Goal: Check status: Check status

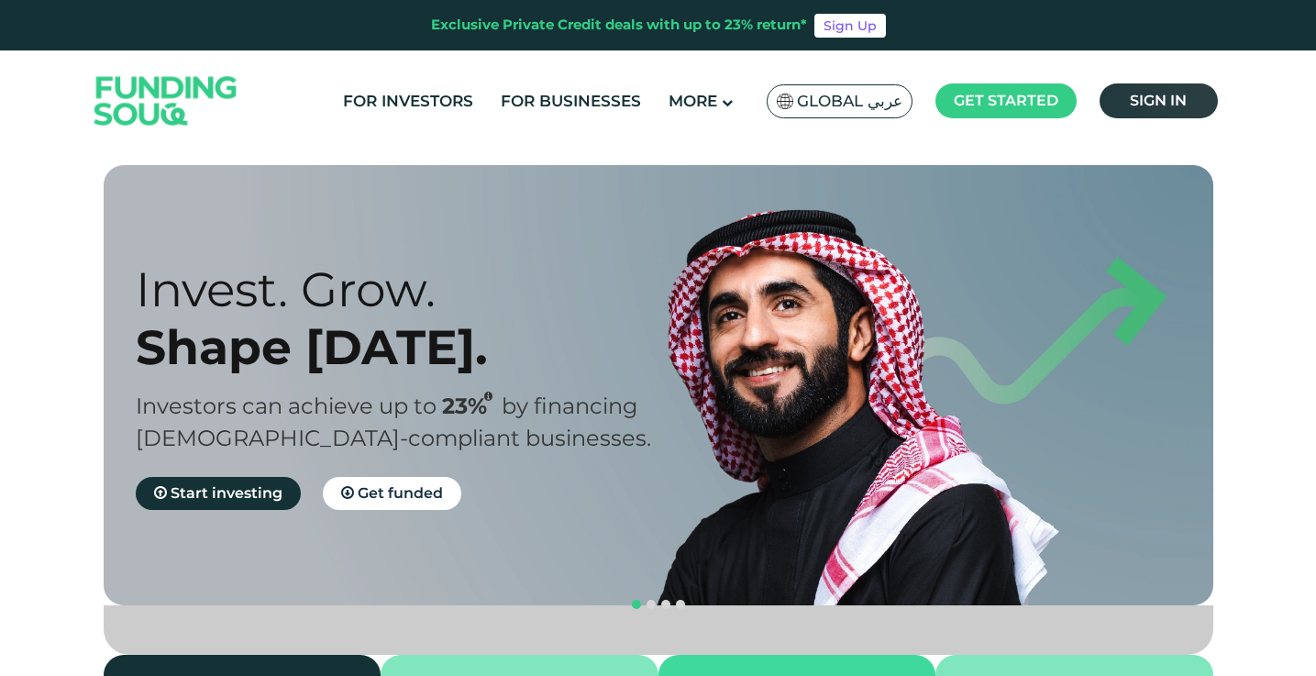
click at [1150, 109] on link "Sign in" at bounding box center [1158, 100] width 118 height 35
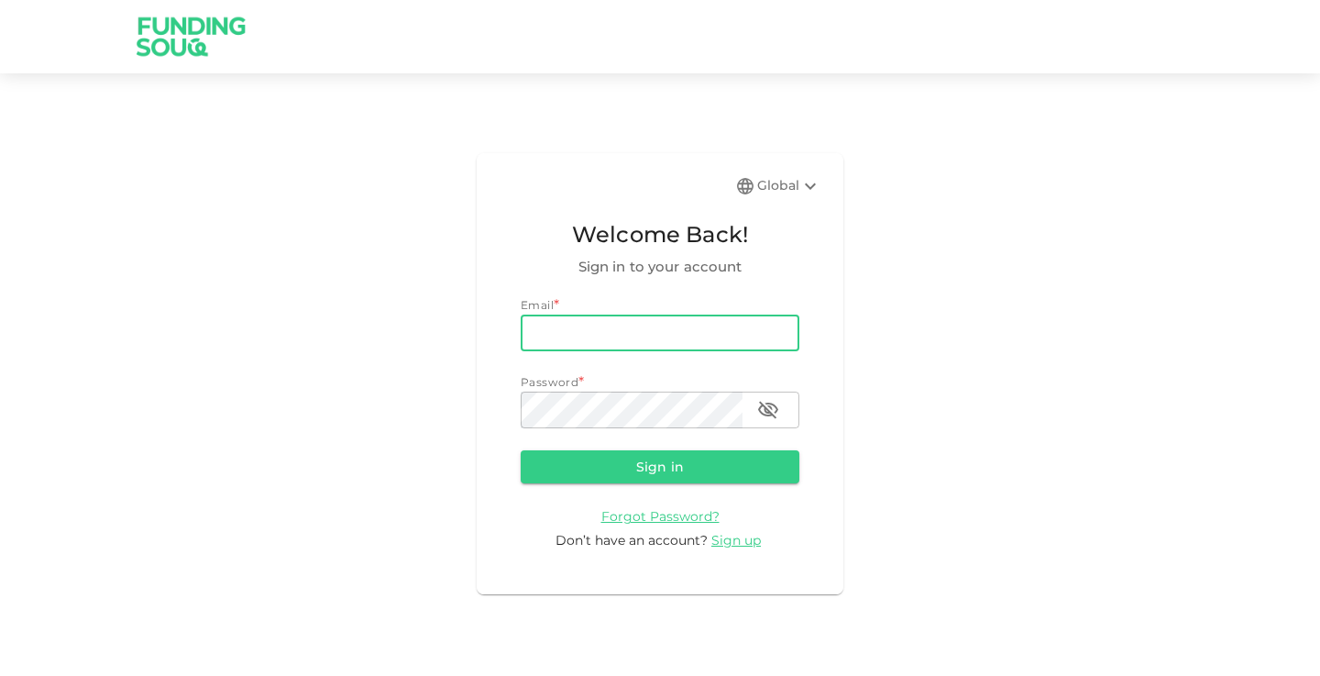
type input "[EMAIL_ADDRESS][DOMAIN_NAME]"
click at [660, 466] on button "Sign in" at bounding box center [660, 466] width 279 height 33
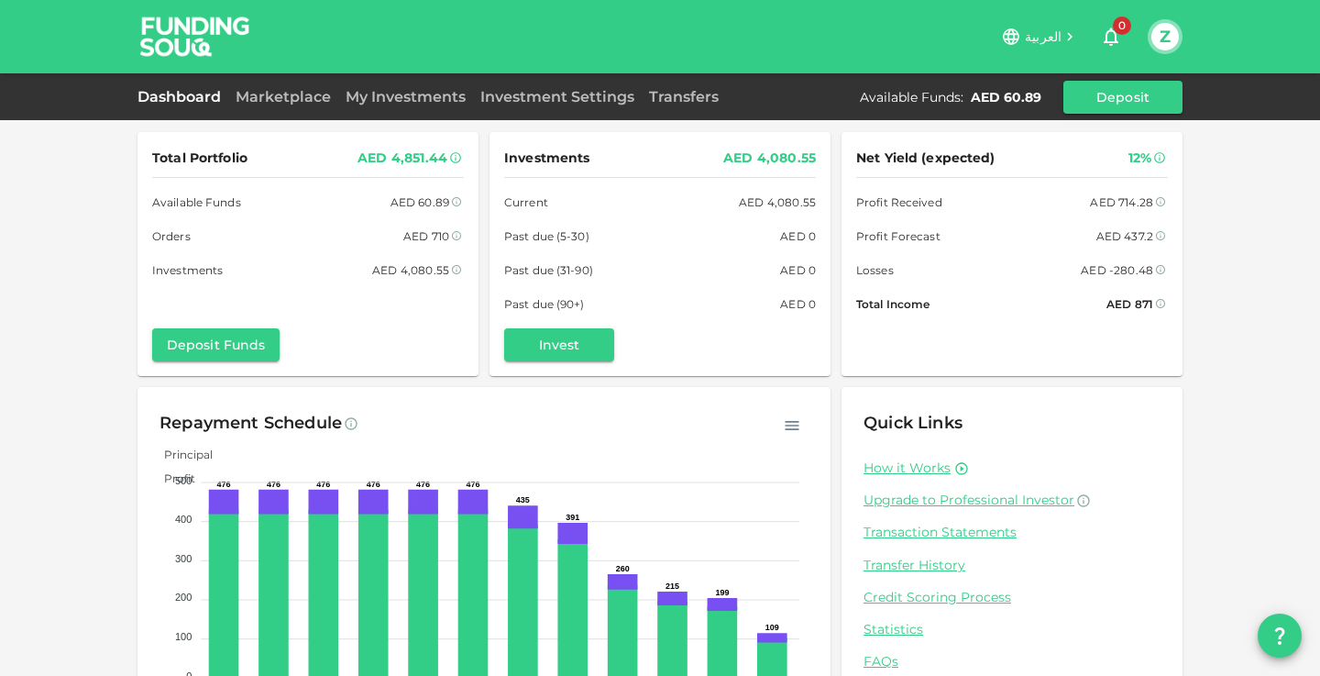
click at [405, 106] on div "My Investments" at bounding box center [405, 97] width 135 height 22
click at [396, 94] on link "My Investments" at bounding box center [405, 96] width 135 height 17
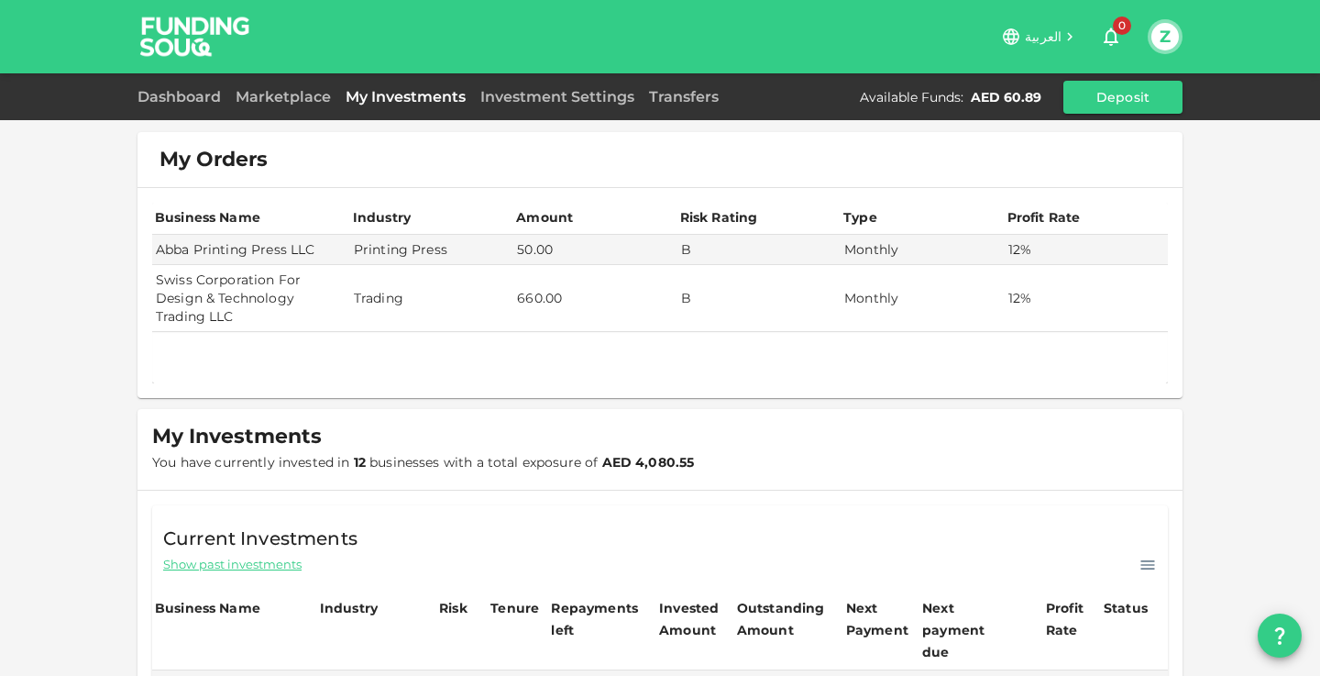
click at [272, 571] on span "Show past investments" at bounding box center [232, 564] width 138 height 17
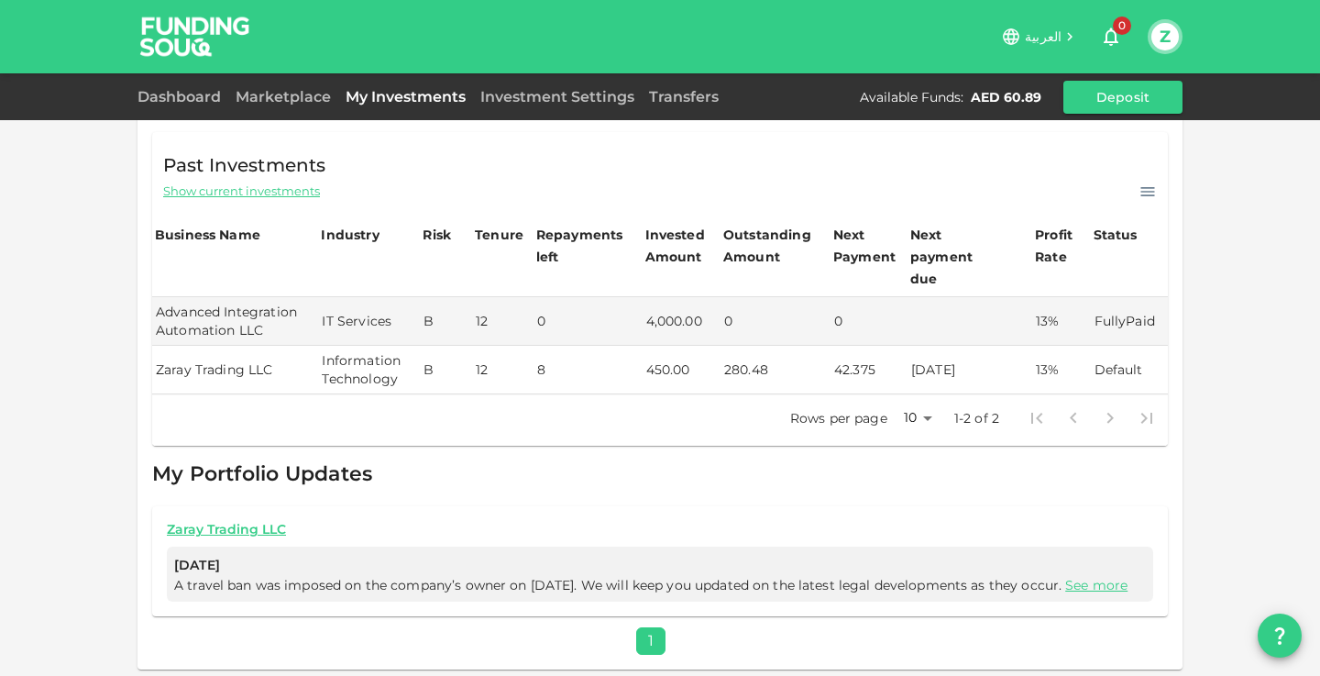
scroll to position [372, 0]
click at [719, 350] on td "450.00" at bounding box center [682, 371] width 78 height 49
drag, startPoint x: 719, startPoint y: 350, endPoint x: 778, endPoint y: 351, distance: 59.6
click at [778, 351] on tr "Zaray Trading LLC Information Technology B 12 8 450.00 280.48 42.375 [DATE] 13%…" at bounding box center [660, 371] width 1016 height 49
click at [778, 351] on td "280.48" at bounding box center [776, 371] width 110 height 49
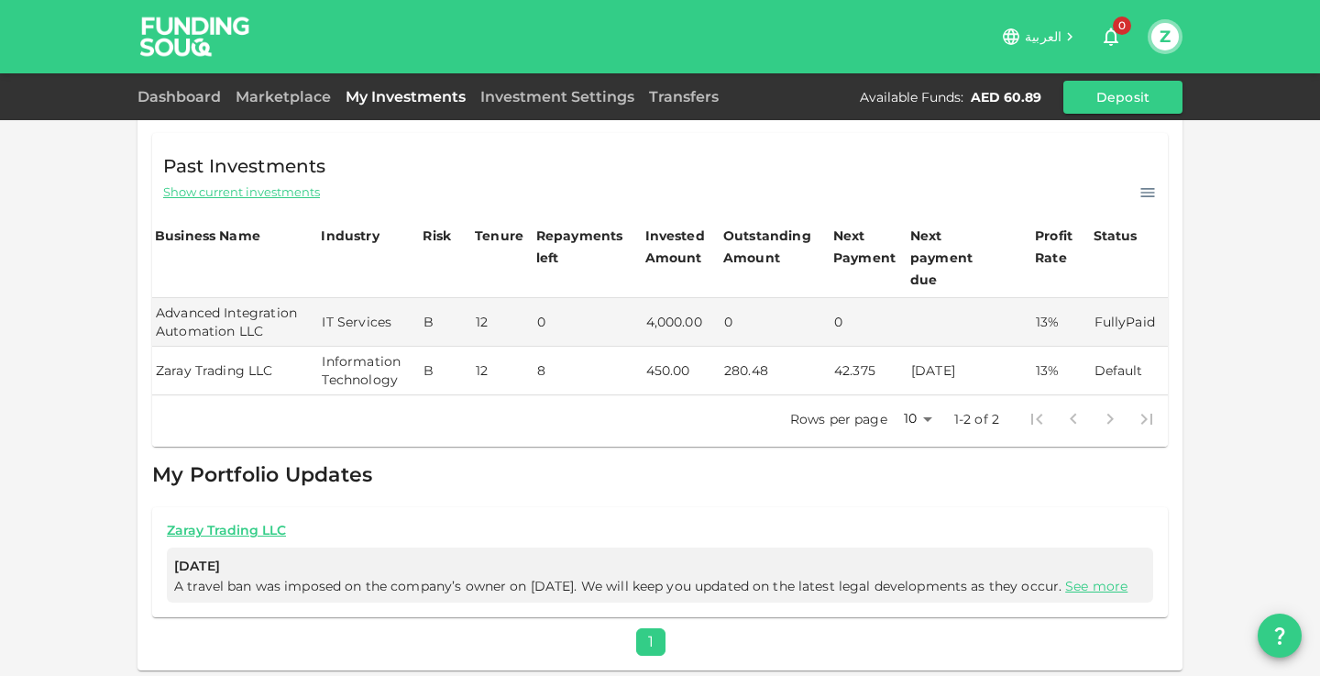
click at [749, 351] on td "280.48" at bounding box center [776, 371] width 110 height 49
click at [776, 361] on td "280.48" at bounding box center [776, 371] width 110 height 49
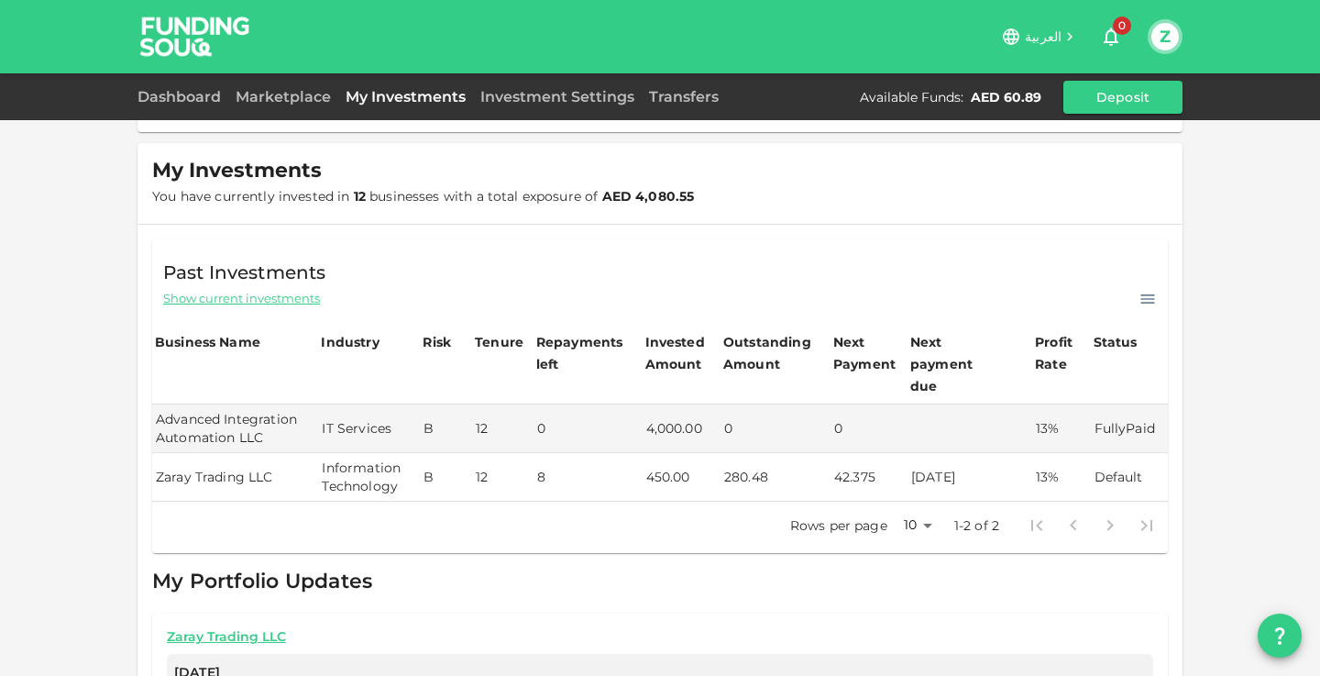
click at [303, 303] on span "Show current investments" at bounding box center [241, 298] width 157 height 17
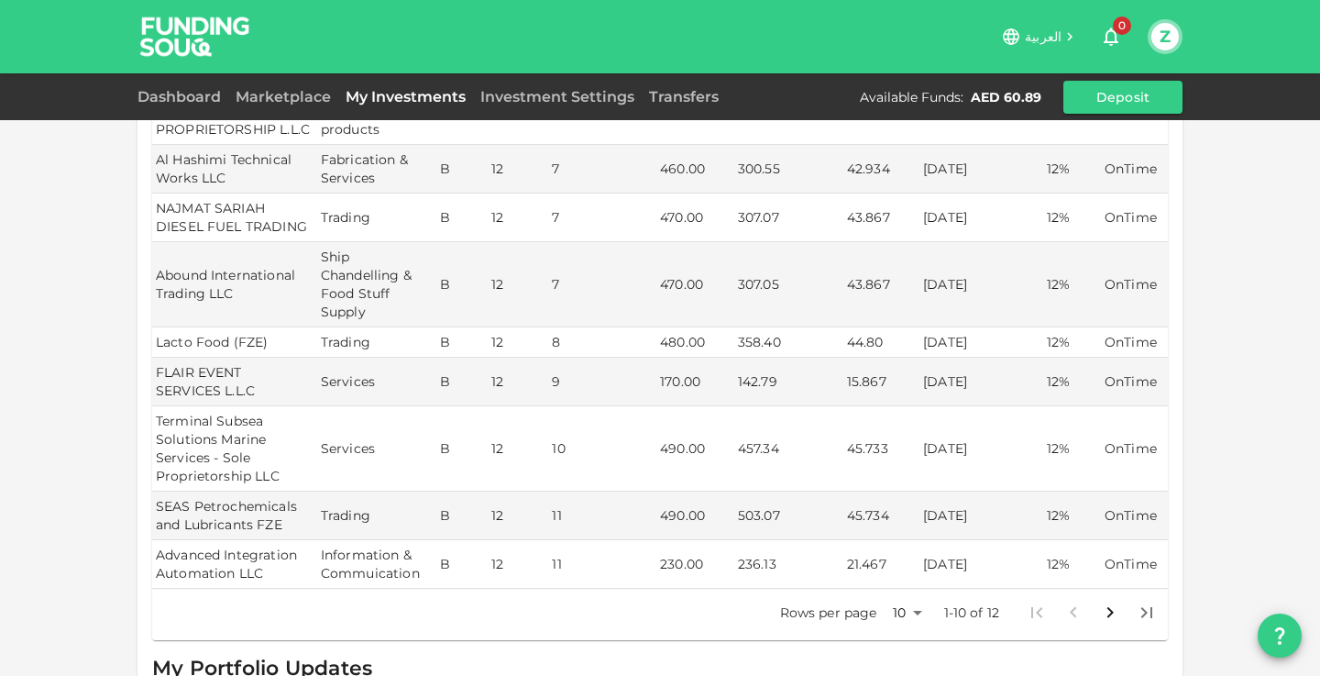
scroll to position [700, 0]
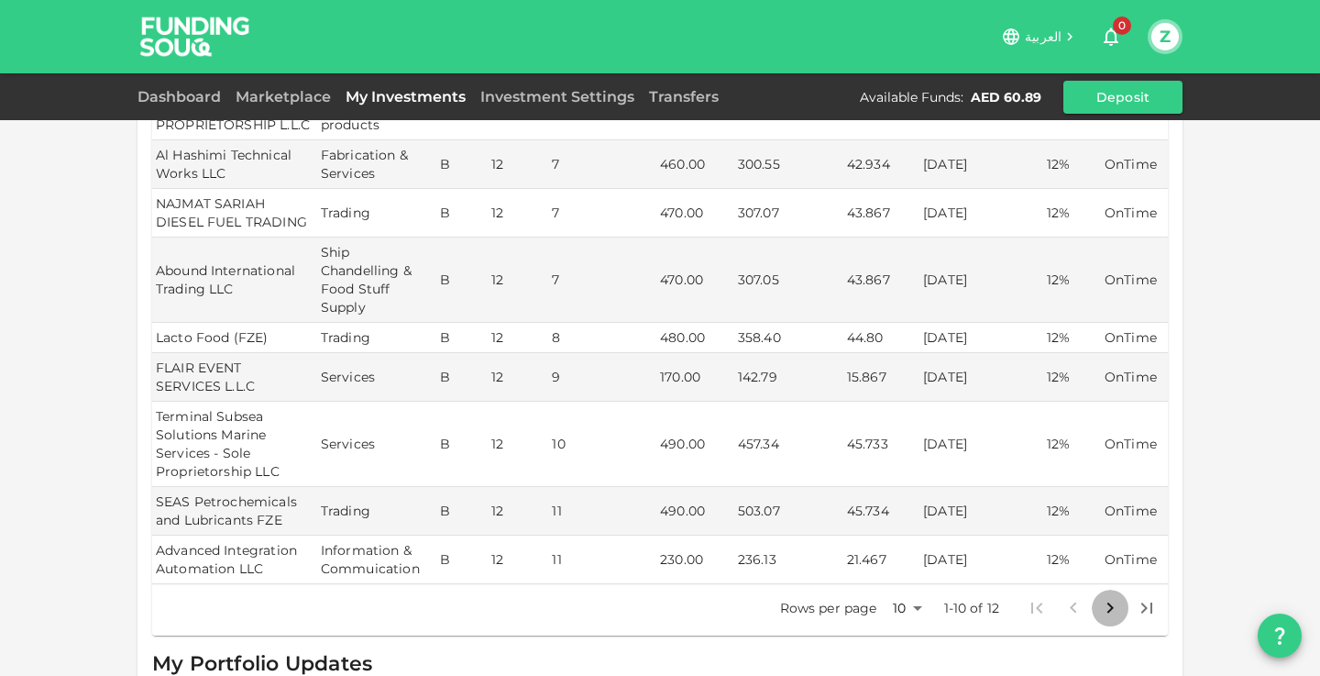
click at [1120, 597] on icon "Go to next page" at bounding box center [1110, 608] width 22 height 22
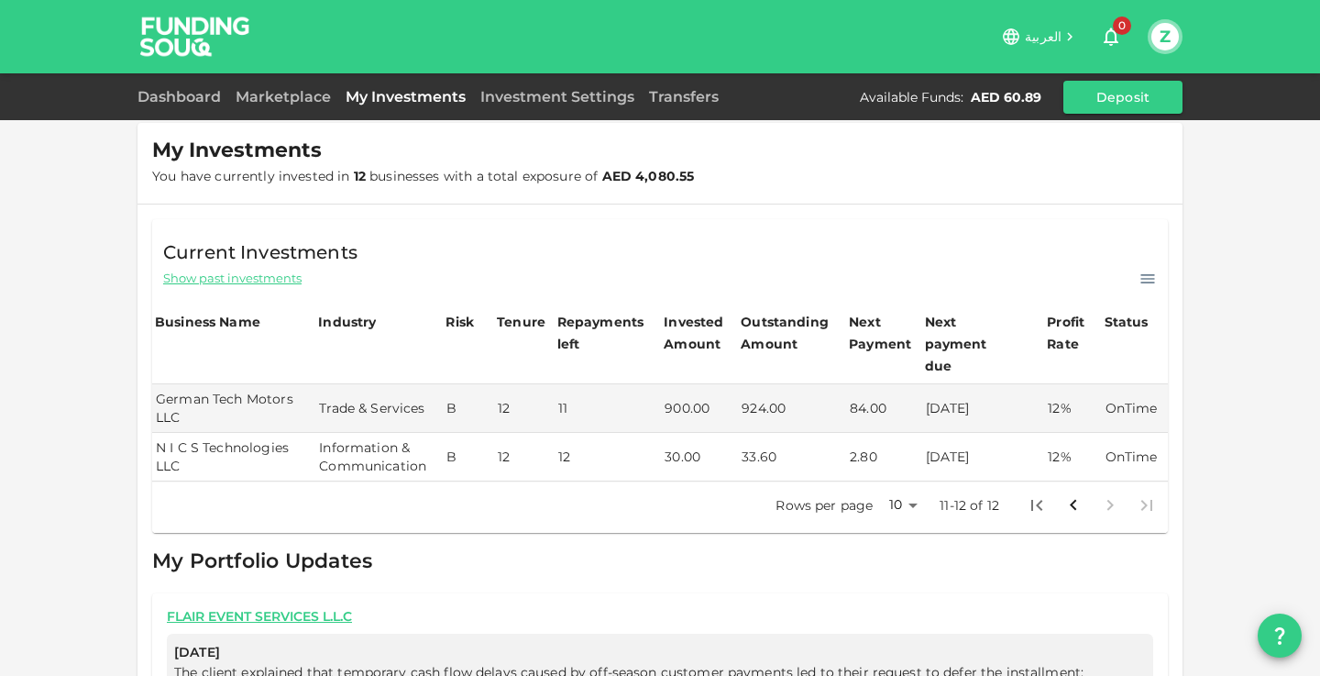
scroll to position [285, 0]
click at [1073, 495] on icon "Go to previous page" at bounding box center [1074, 506] width 22 height 22
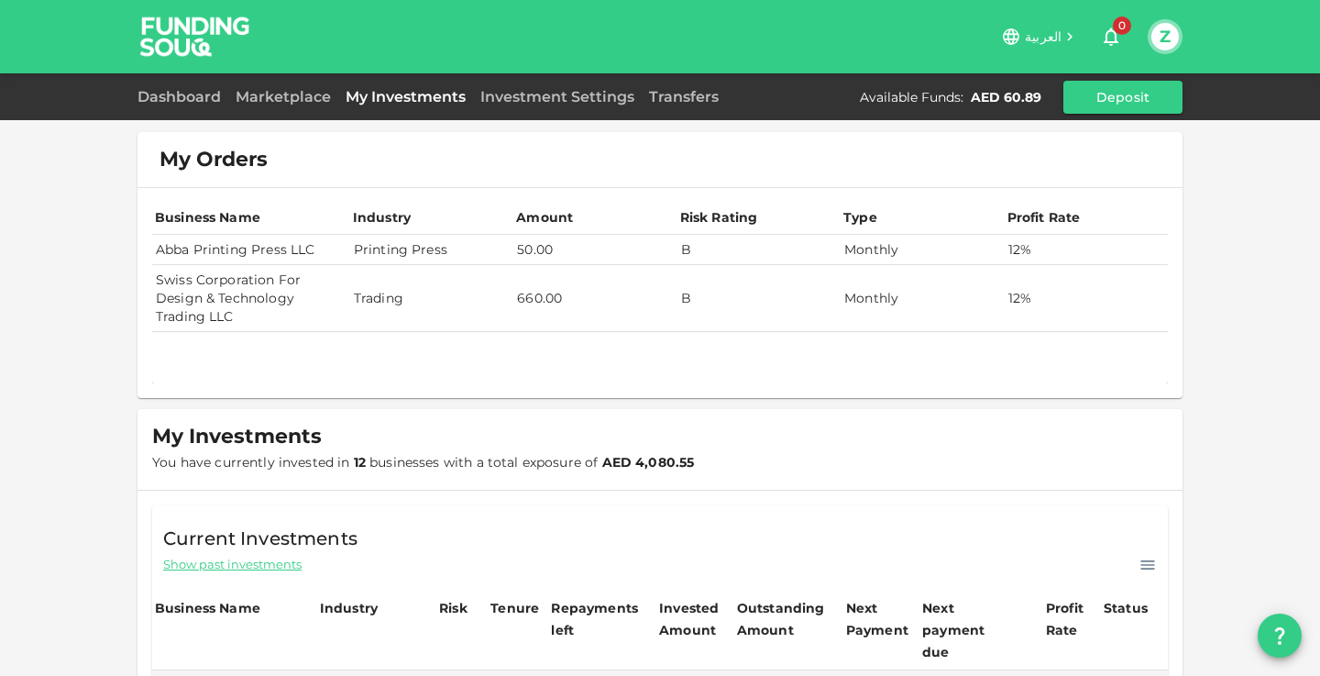
scroll to position [0, 0]
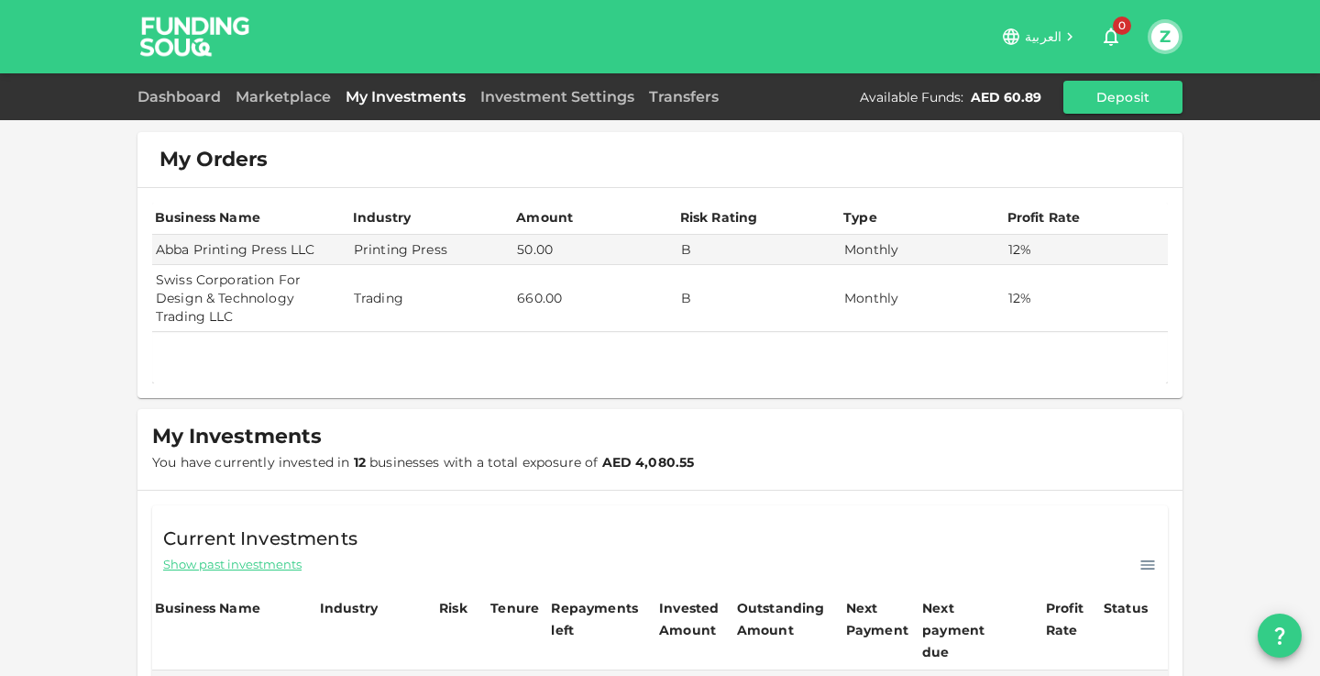
click at [209, 42] on img at bounding box center [196, 36] width 138 height 72
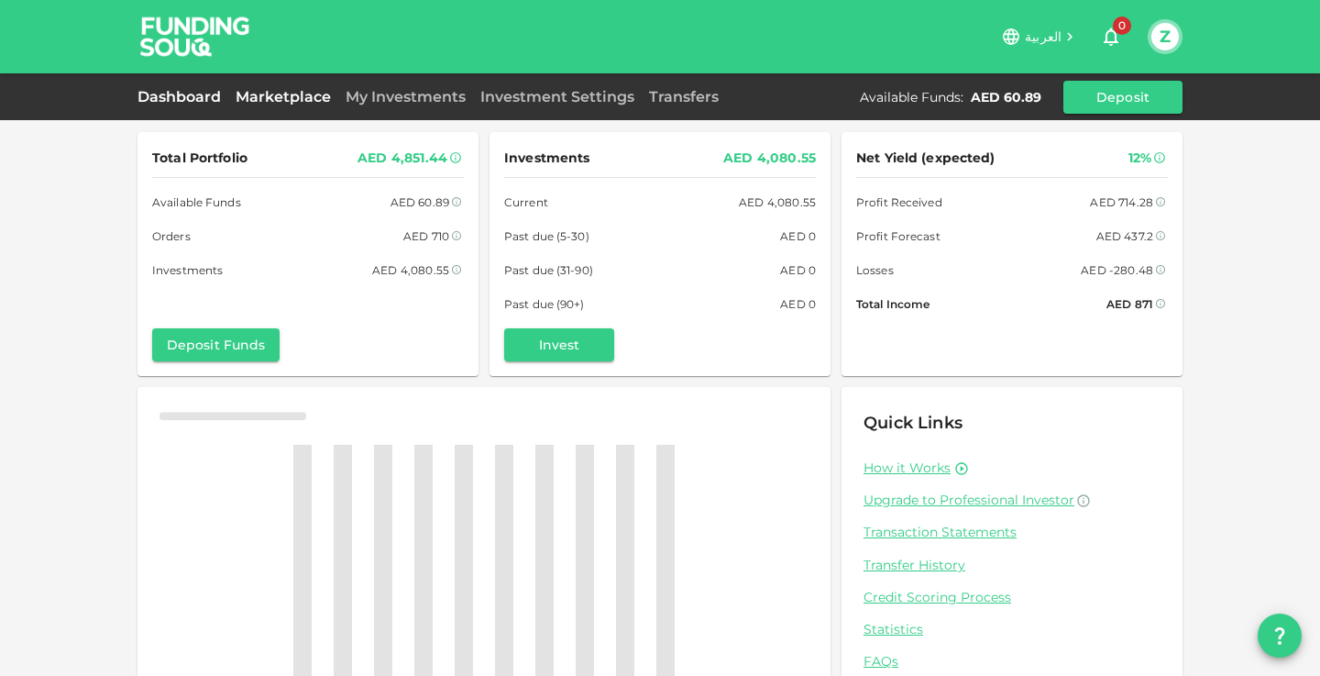
click at [298, 94] on link "Marketplace" at bounding box center [283, 96] width 110 height 17
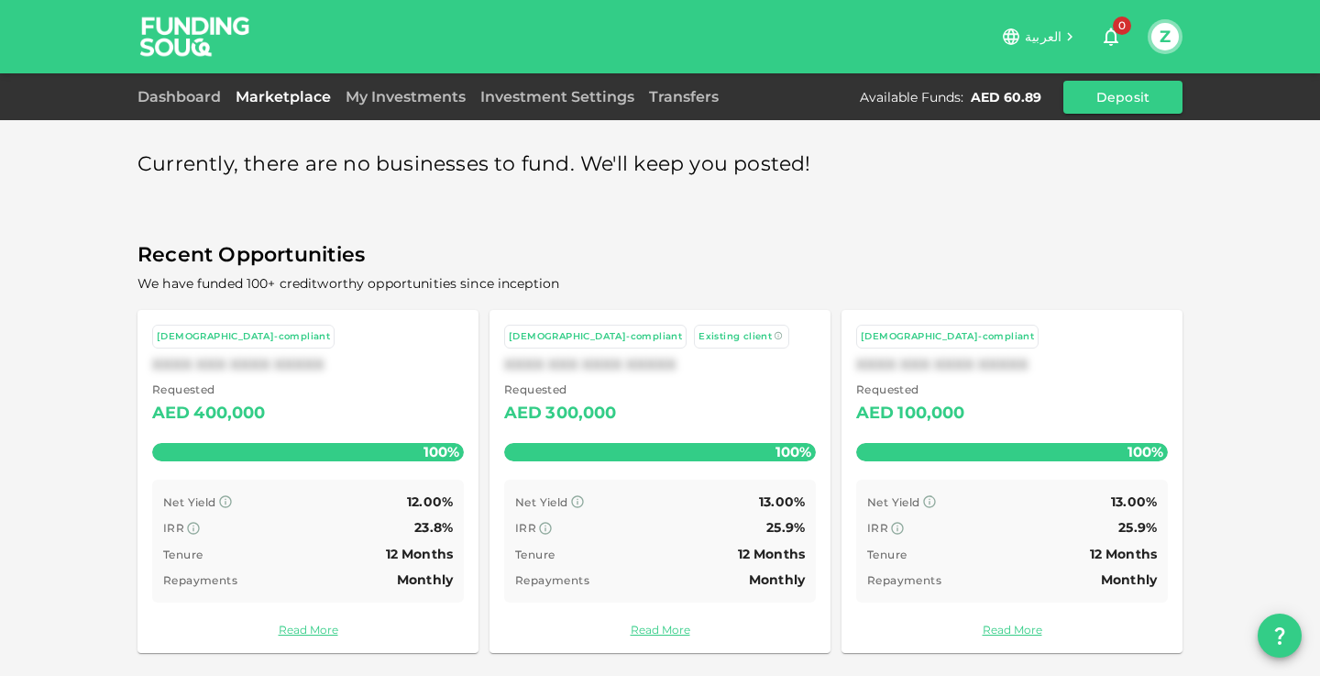
click at [164, 86] on div "Dashboard" at bounding box center [183, 97] width 91 height 22
click at [164, 88] on link "Dashboard" at bounding box center [183, 96] width 91 height 17
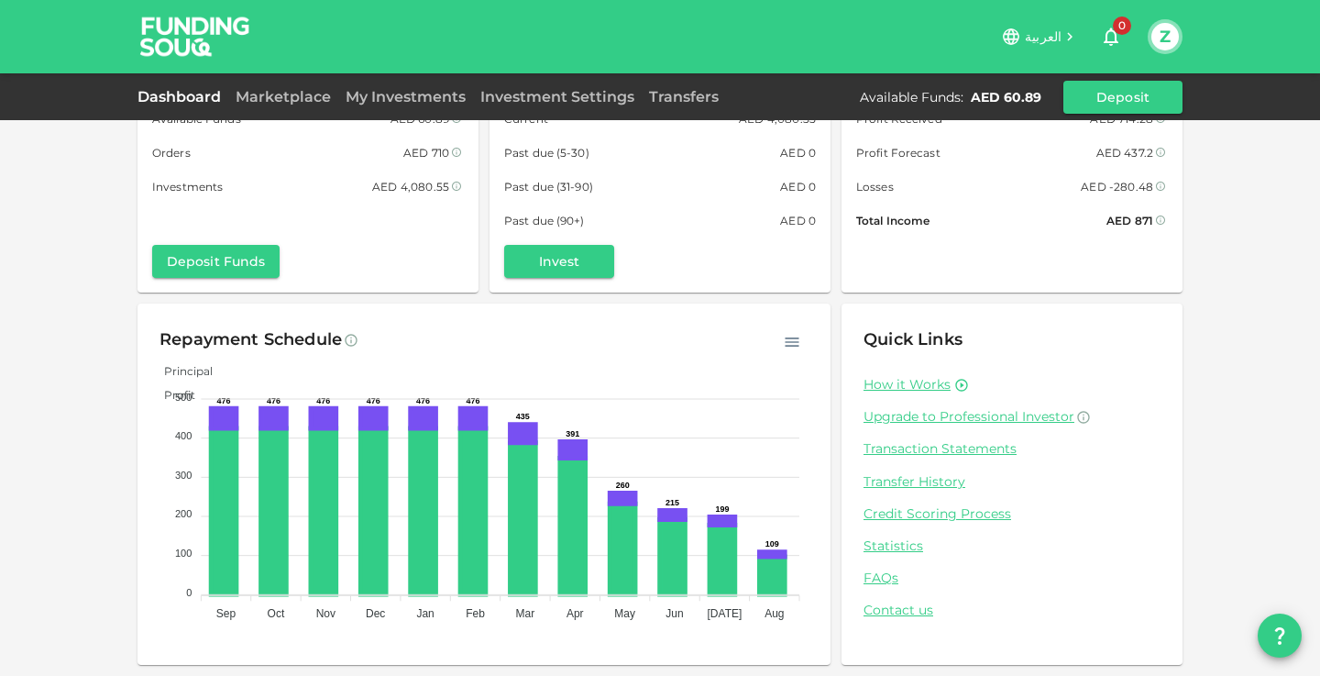
scroll to position [83, 0]
